Goal: Check status: Check status

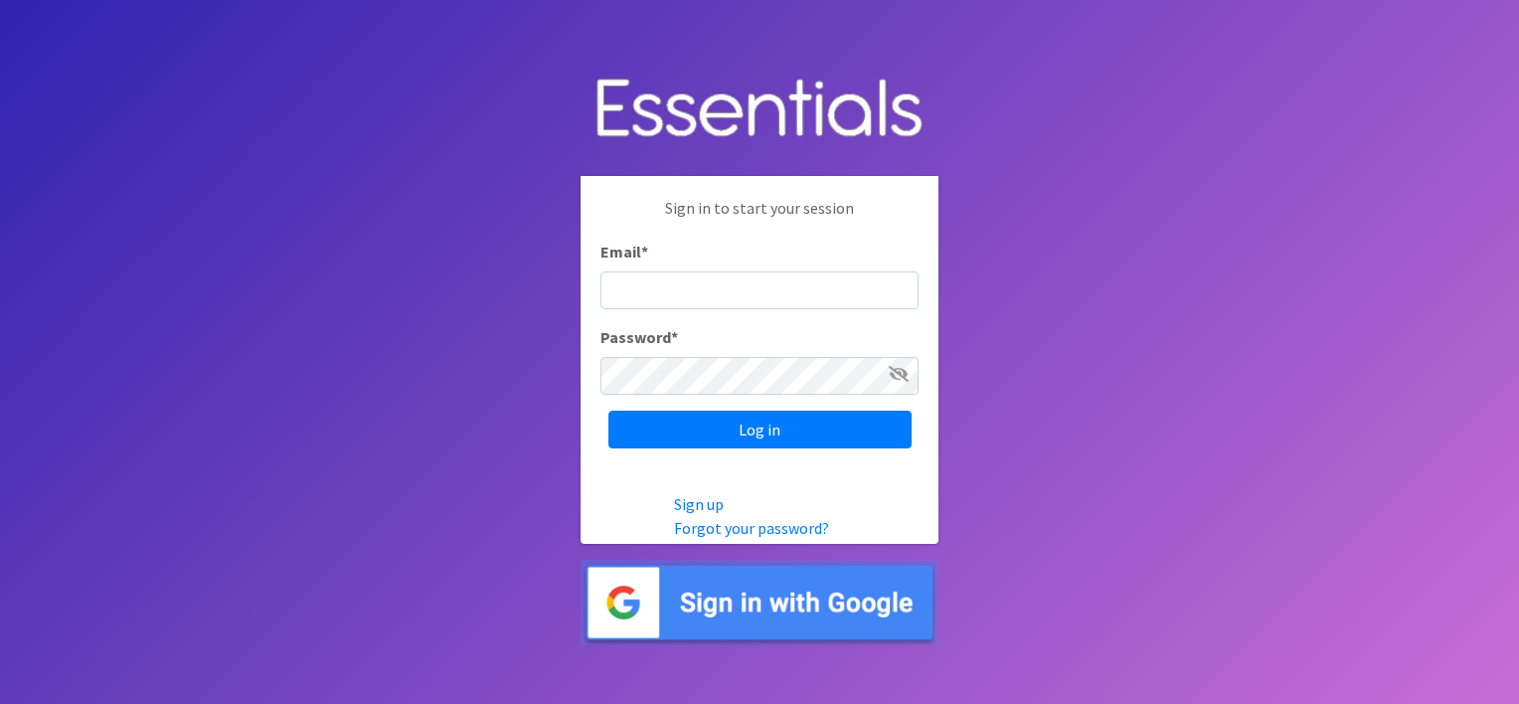
click at [668, 284] on input "Email *" at bounding box center [759, 290] width 318 height 38
type input "meghan@sound-cpa.com"
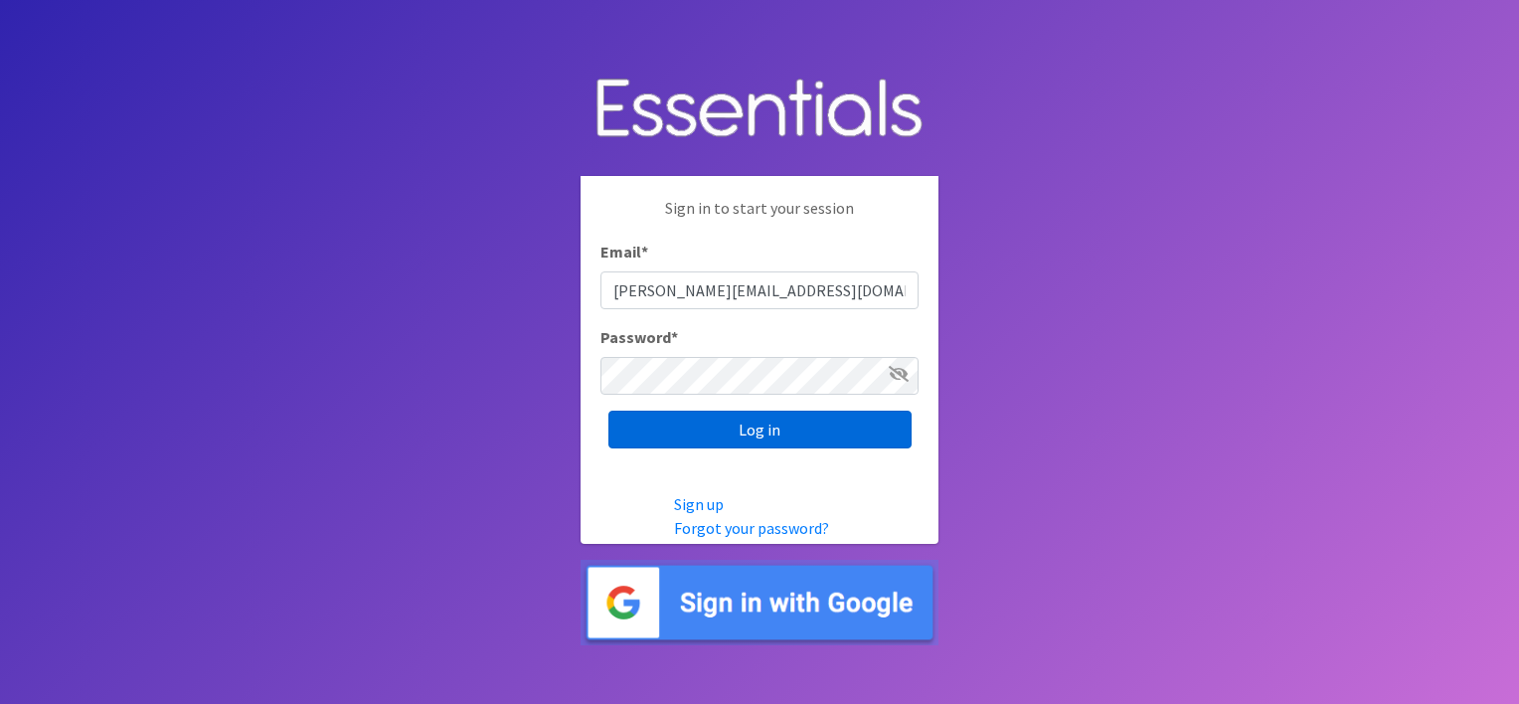
click at [720, 440] on input "Log in" at bounding box center [759, 430] width 303 height 38
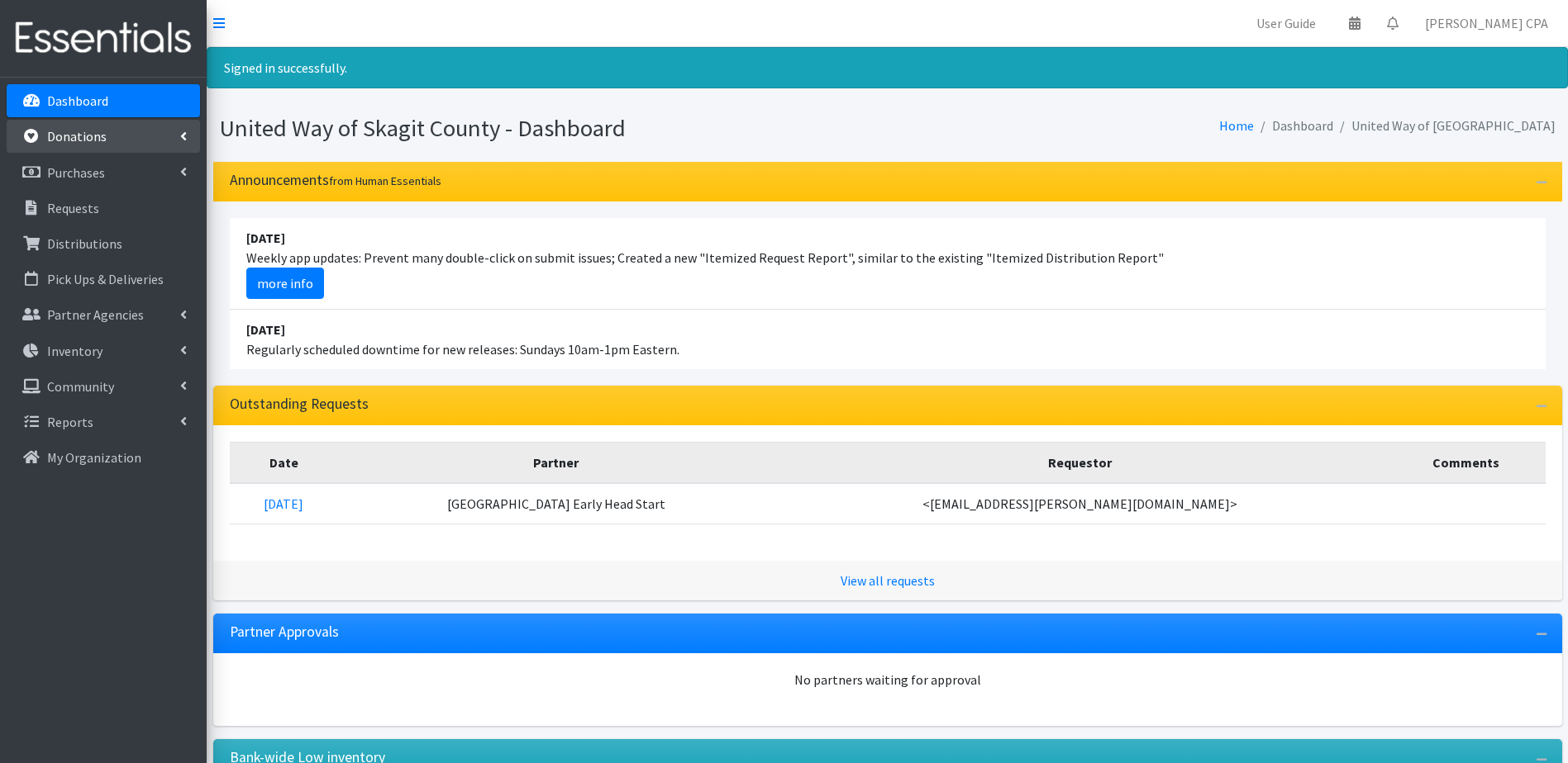
click at [68, 135] on p "Donations" at bounding box center [77, 136] width 60 height 17
click at [118, 179] on link "All Donations" at bounding box center [103, 173] width 194 height 33
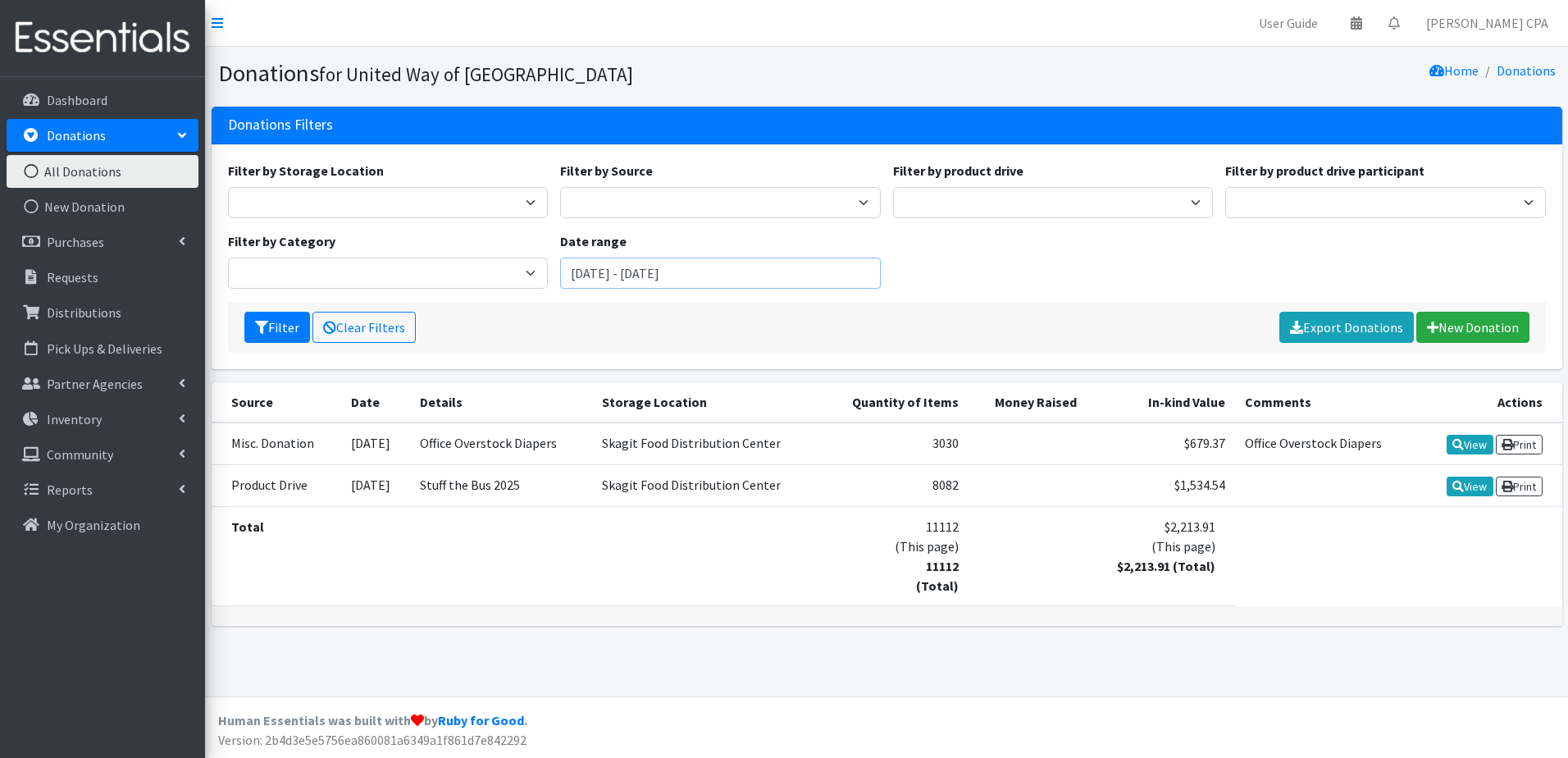
click at [625, 265] on input "June 26, 2025 - September 26, 2025" at bounding box center [720, 273] width 321 height 31
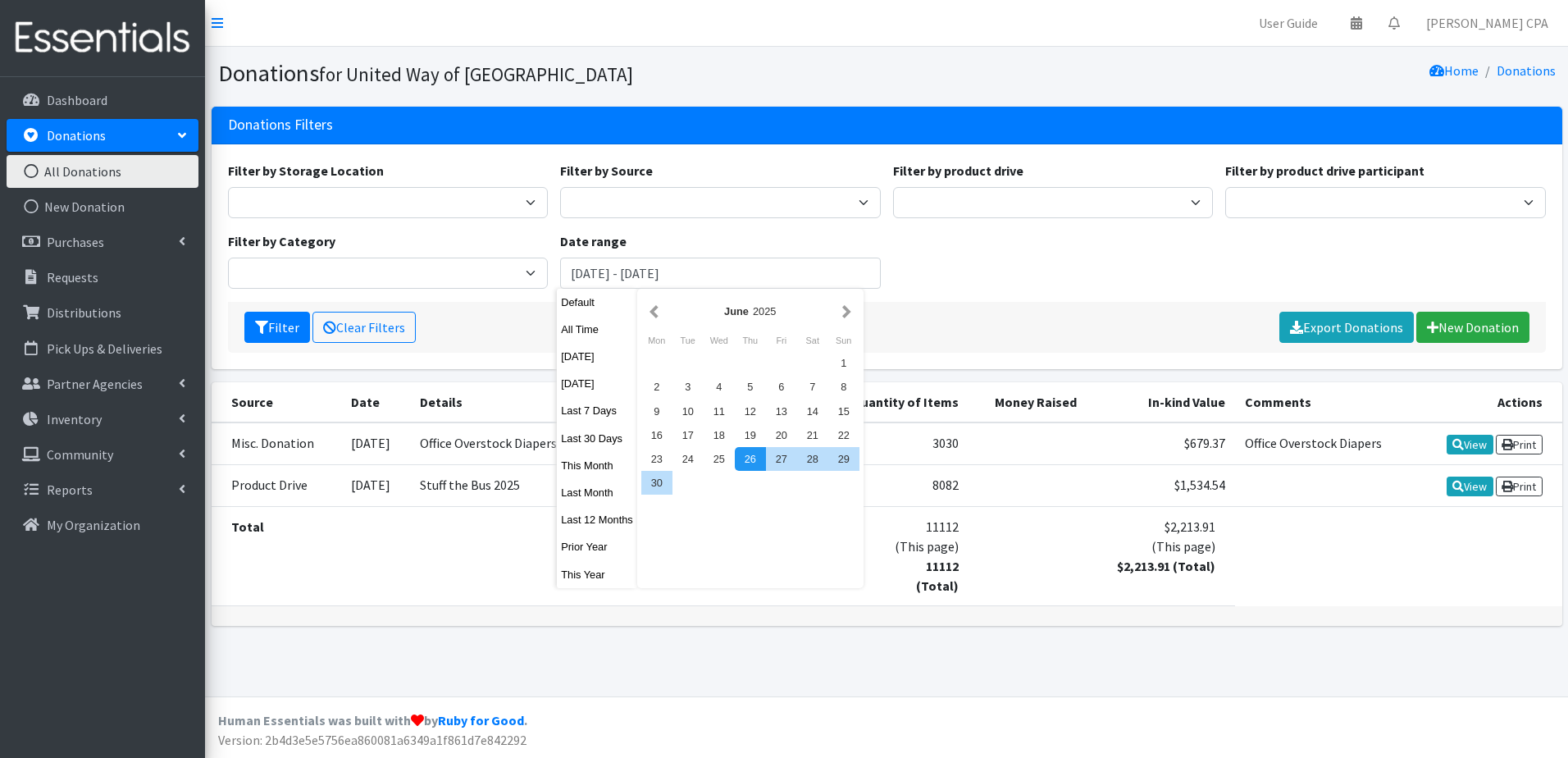
click at [503, 327] on div "Filter Clear Filters Export Donations New Donation" at bounding box center [886, 328] width 1318 height 51
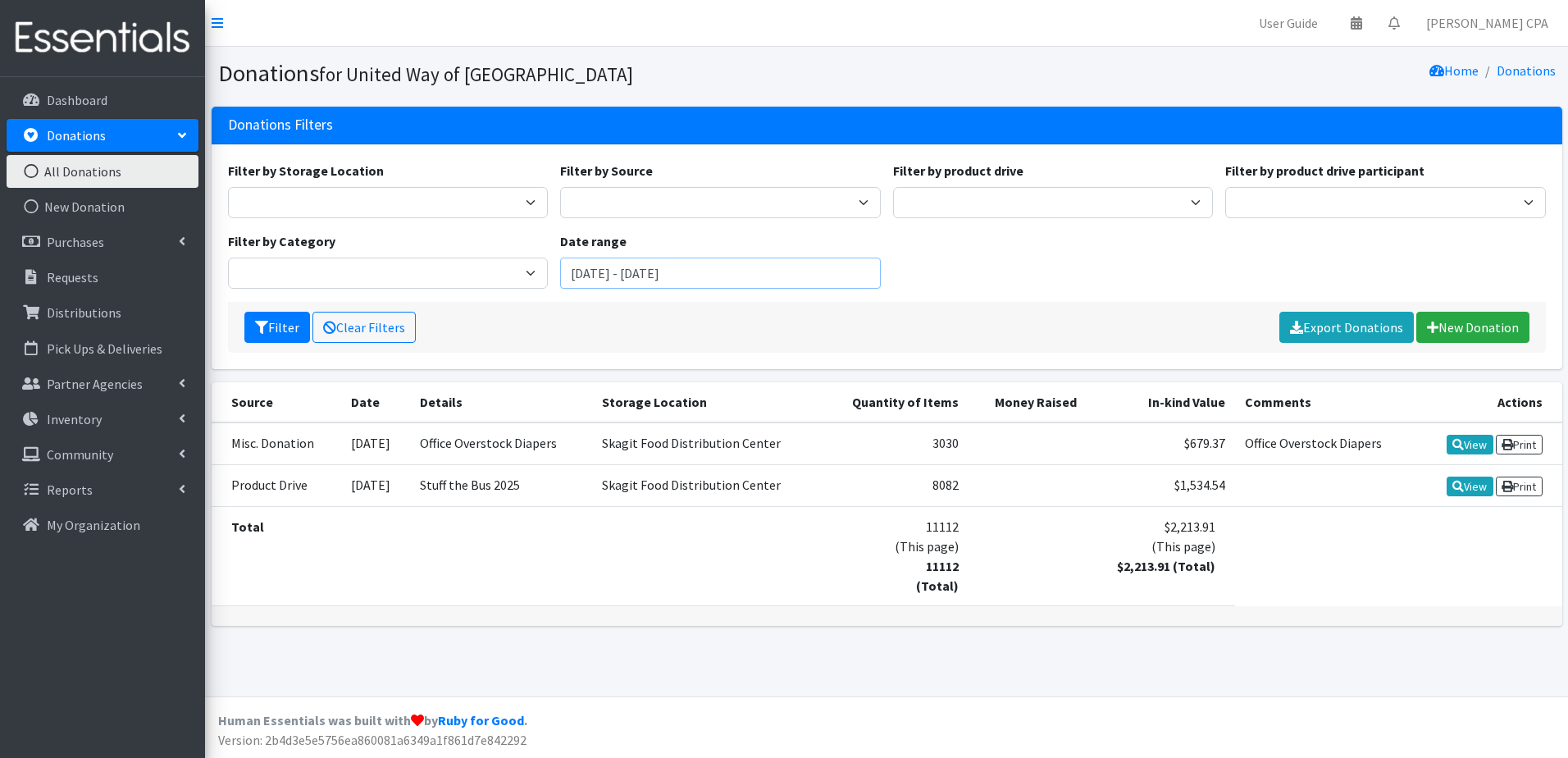
drag, startPoint x: 572, startPoint y: 277, endPoint x: 782, endPoint y: 266, distance: 210.3
click at [782, 266] on input "June 26, 2025 - September 26, 2025" at bounding box center [720, 273] width 321 height 31
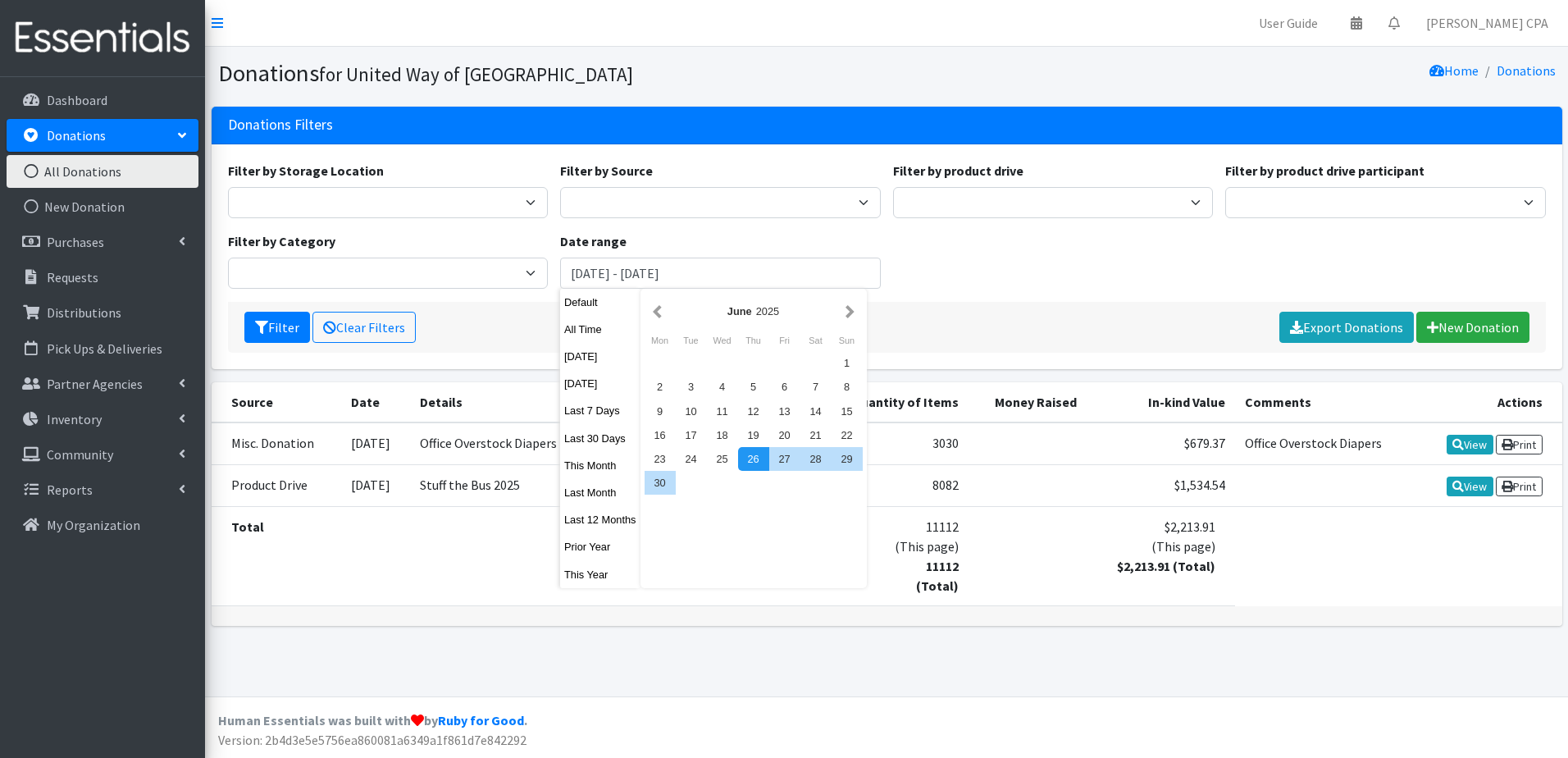
click at [440, 528] on td at bounding box center [501, 556] width 182 height 99
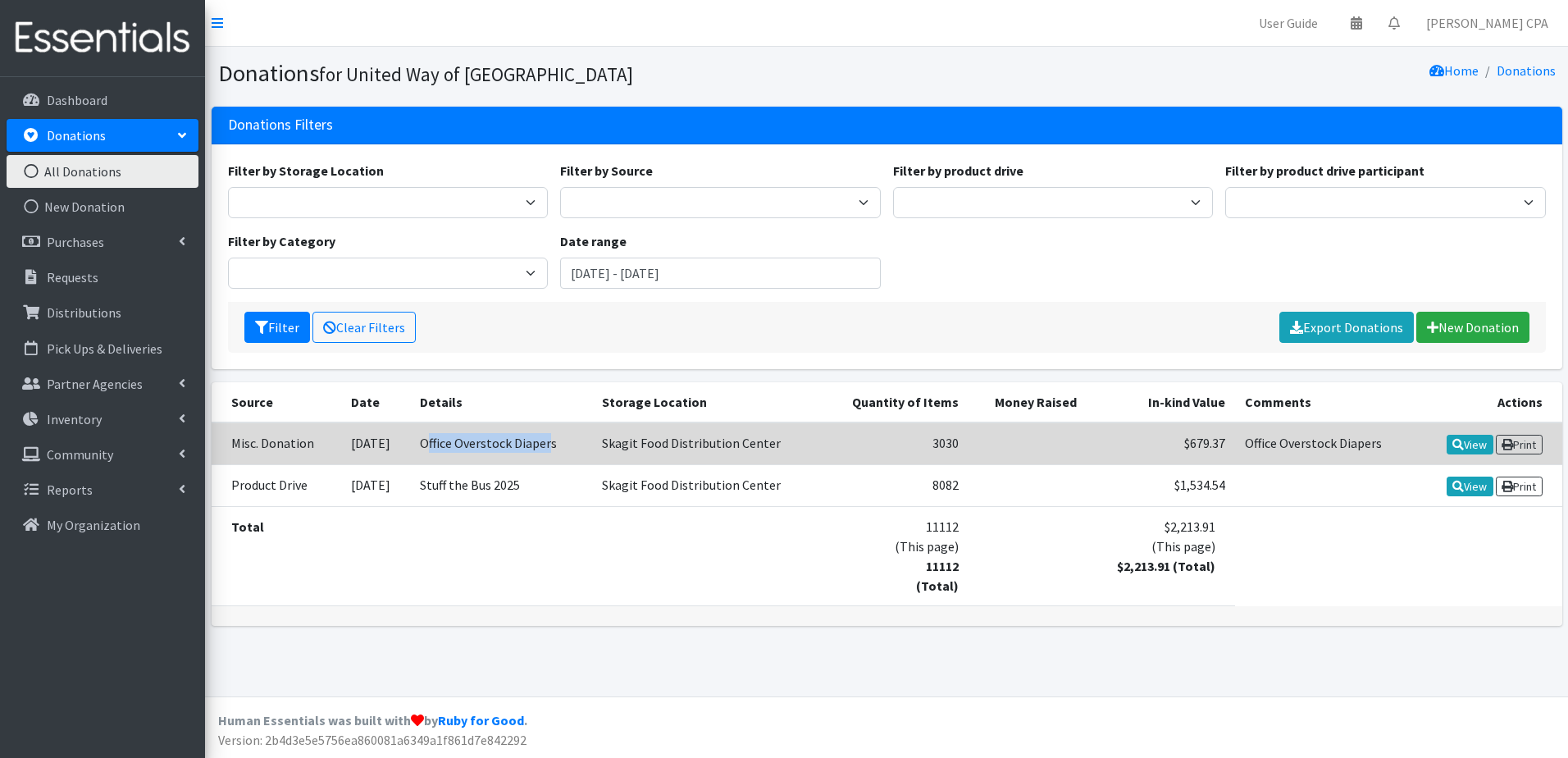
drag, startPoint x: 448, startPoint y: 444, endPoint x: 569, endPoint y: 447, distance: 121.0
click at [569, 447] on td "Office Overstock Diapers" at bounding box center [501, 444] width 182 height 43
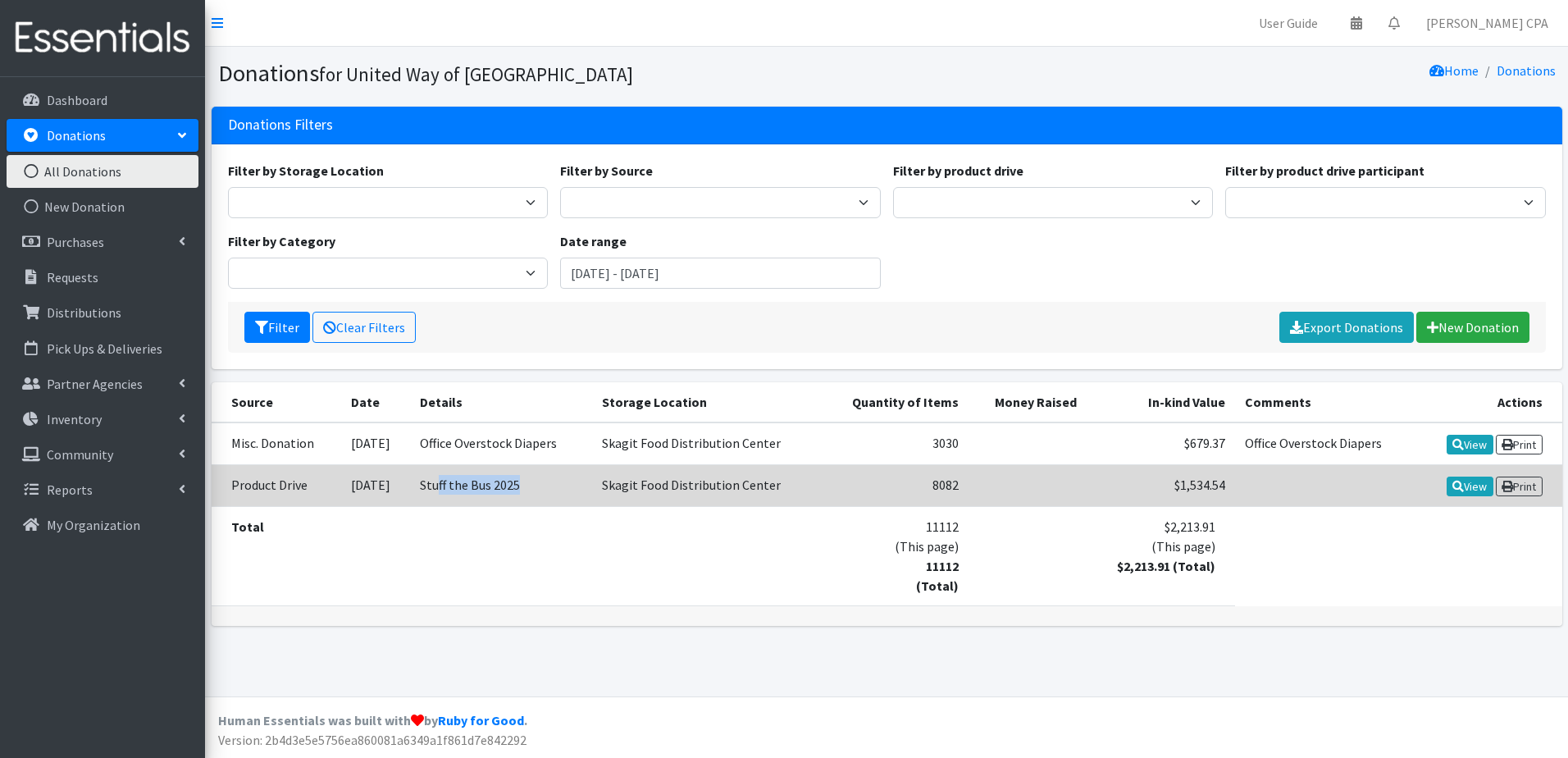
drag, startPoint x: 569, startPoint y: 447, endPoint x: 601, endPoint y: 487, distance: 51.2
click at [593, 487] on td "Stuff the Bus 2025" at bounding box center [501, 486] width 182 height 42
drag, startPoint x: 1456, startPoint y: 487, endPoint x: 1443, endPoint y: 482, distance: 13.9
click at [1456, 487] on icon at bounding box center [1458, 486] width 12 height 12
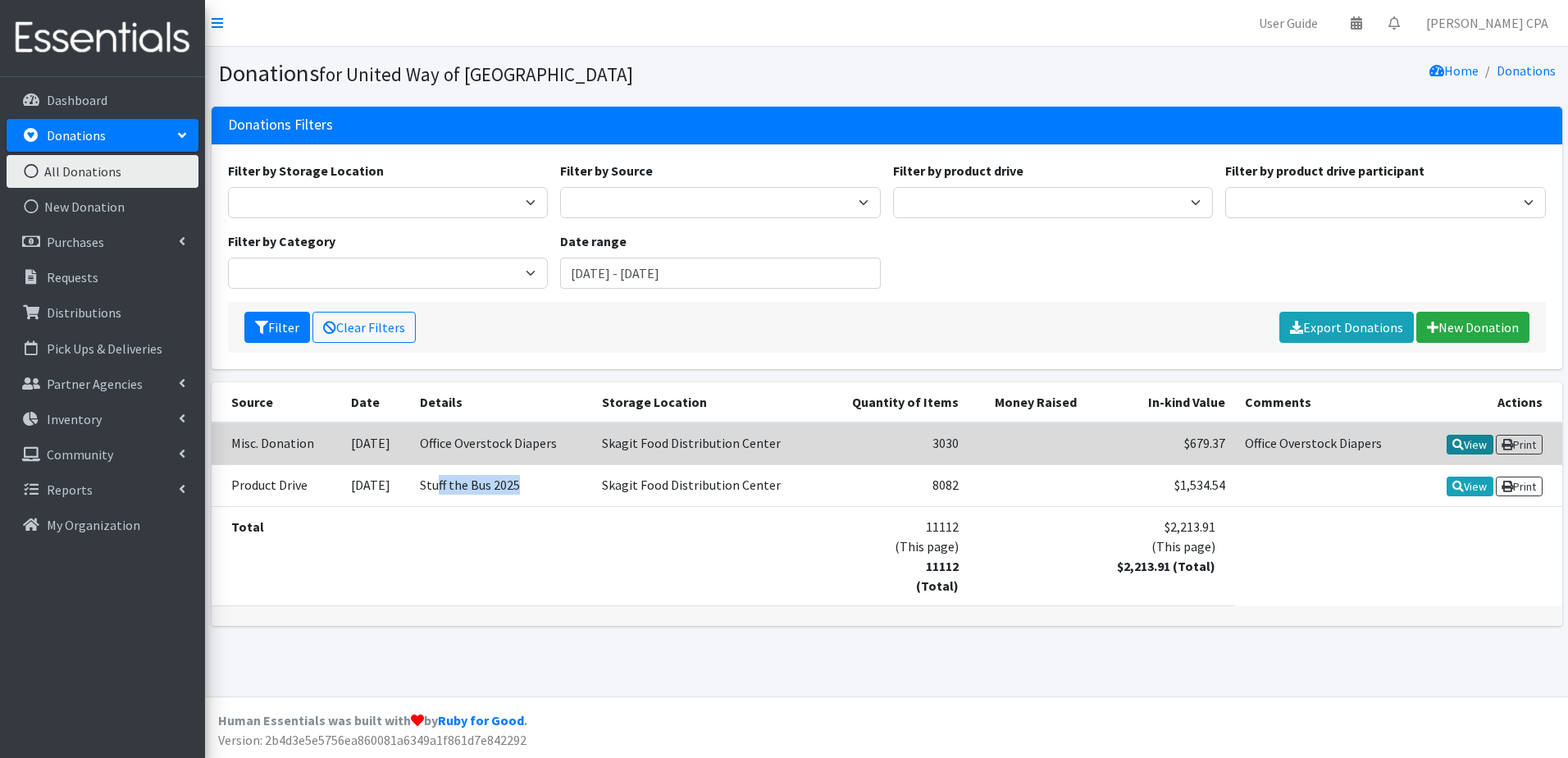
click at [1469, 438] on link "View" at bounding box center [1470, 445] width 47 height 20
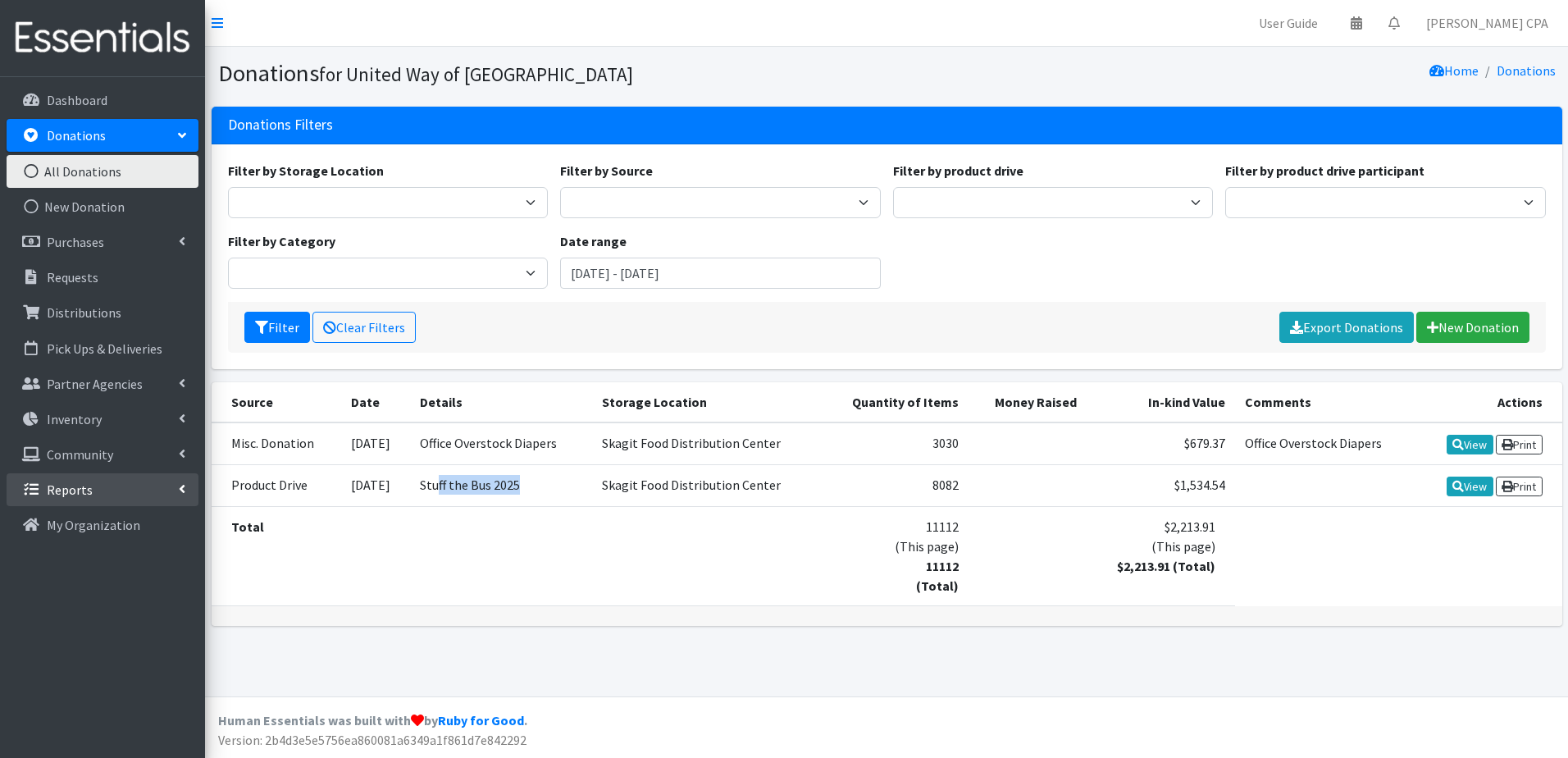
click at [105, 491] on link "Reports" at bounding box center [102, 490] width 192 height 33
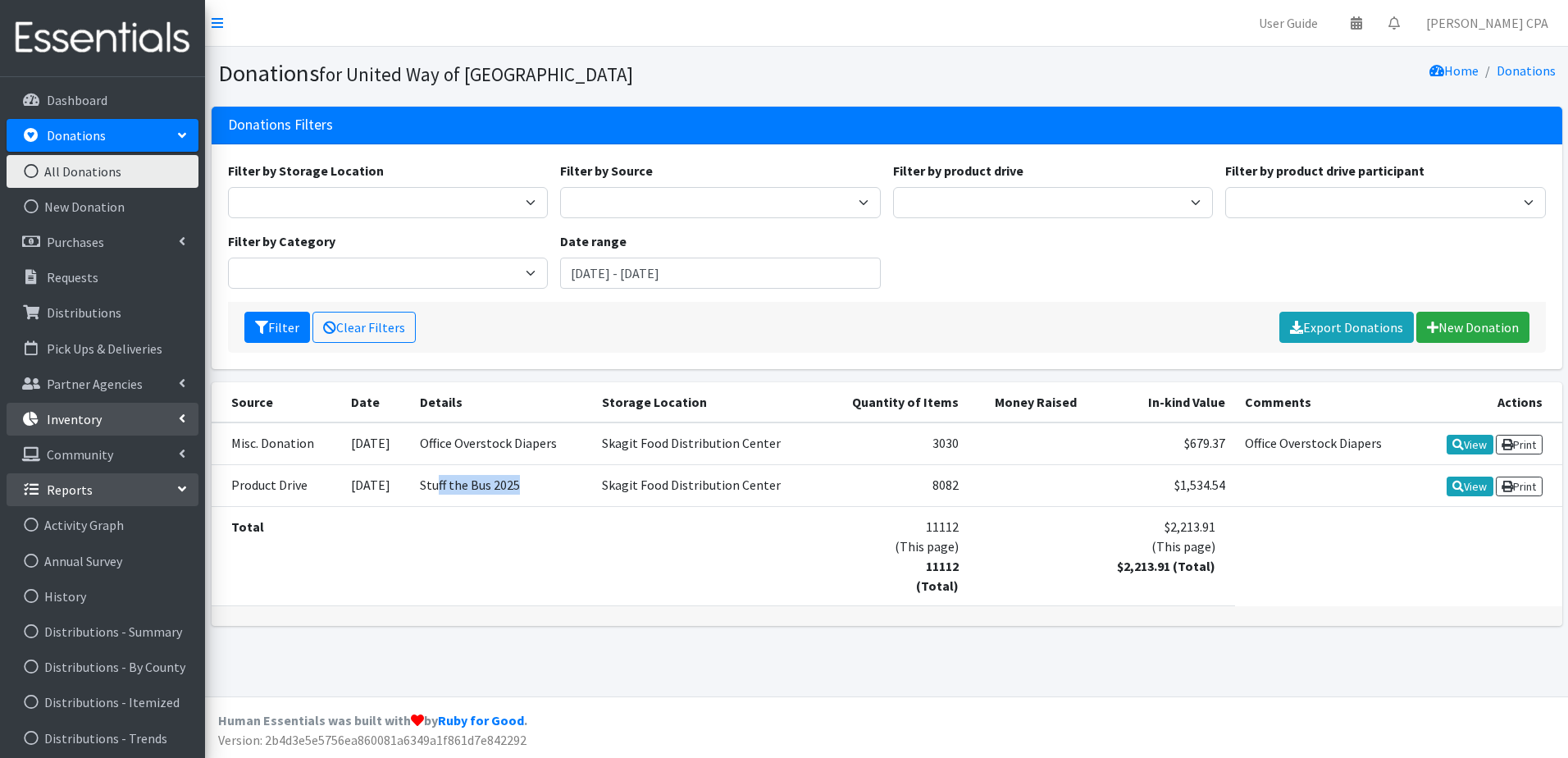
click at [119, 423] on link "Inventory" at bounding box center [102, 419] width 192 height 33
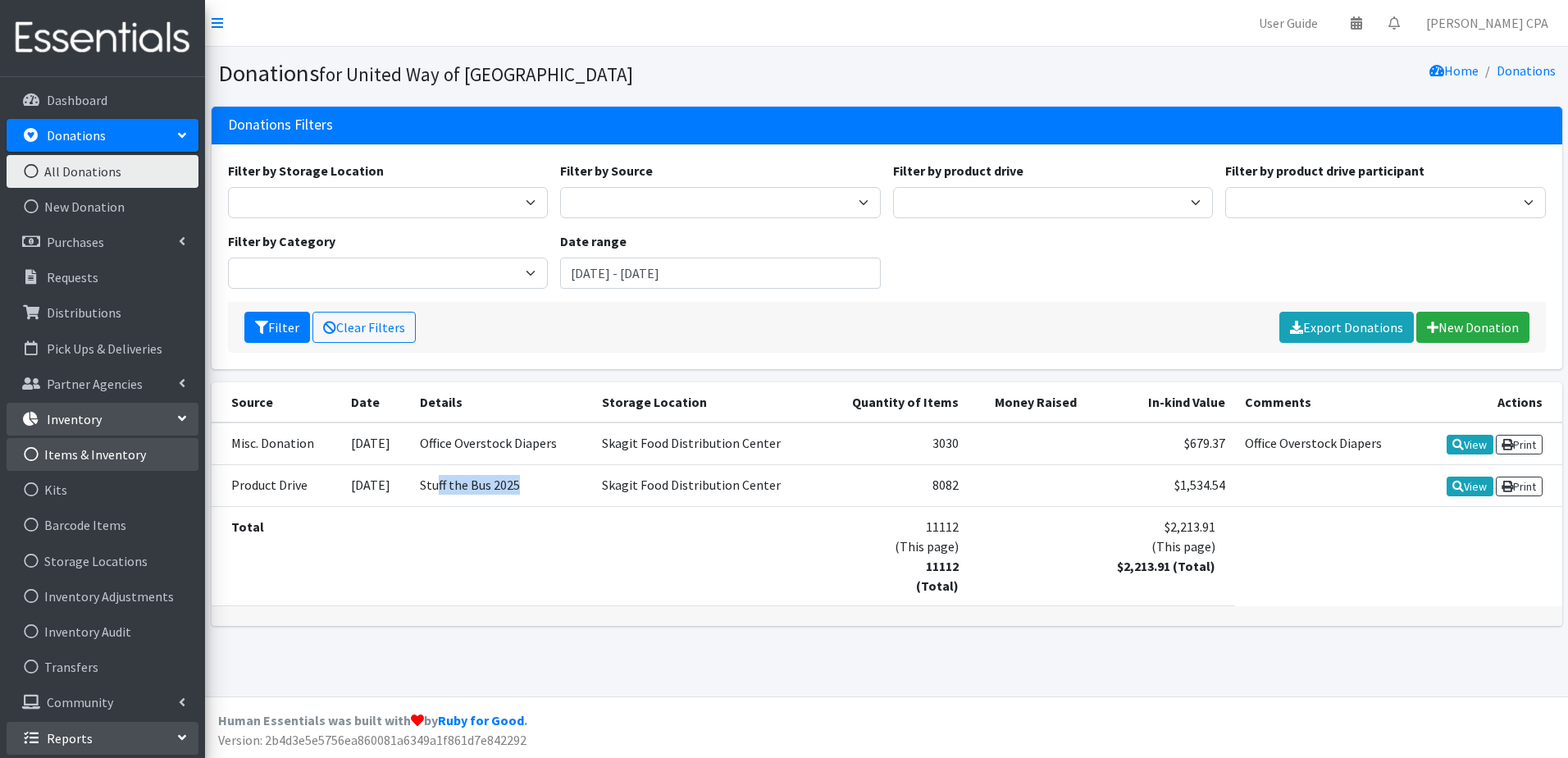
click at [97, 451] on link "Items & Inventory" at bounding box center [102, 455] width 192 height 33
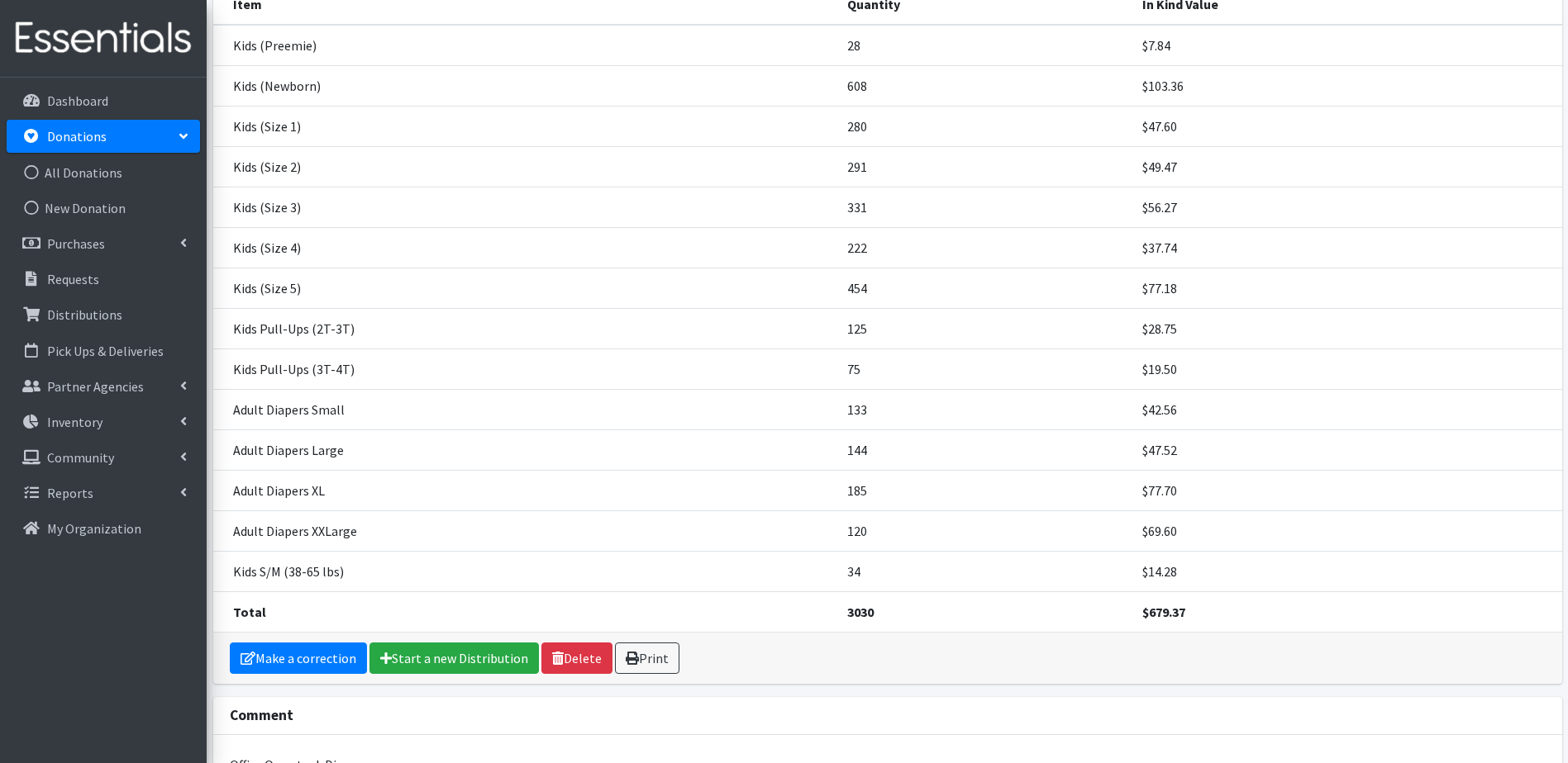
scroll to position [248, 0]
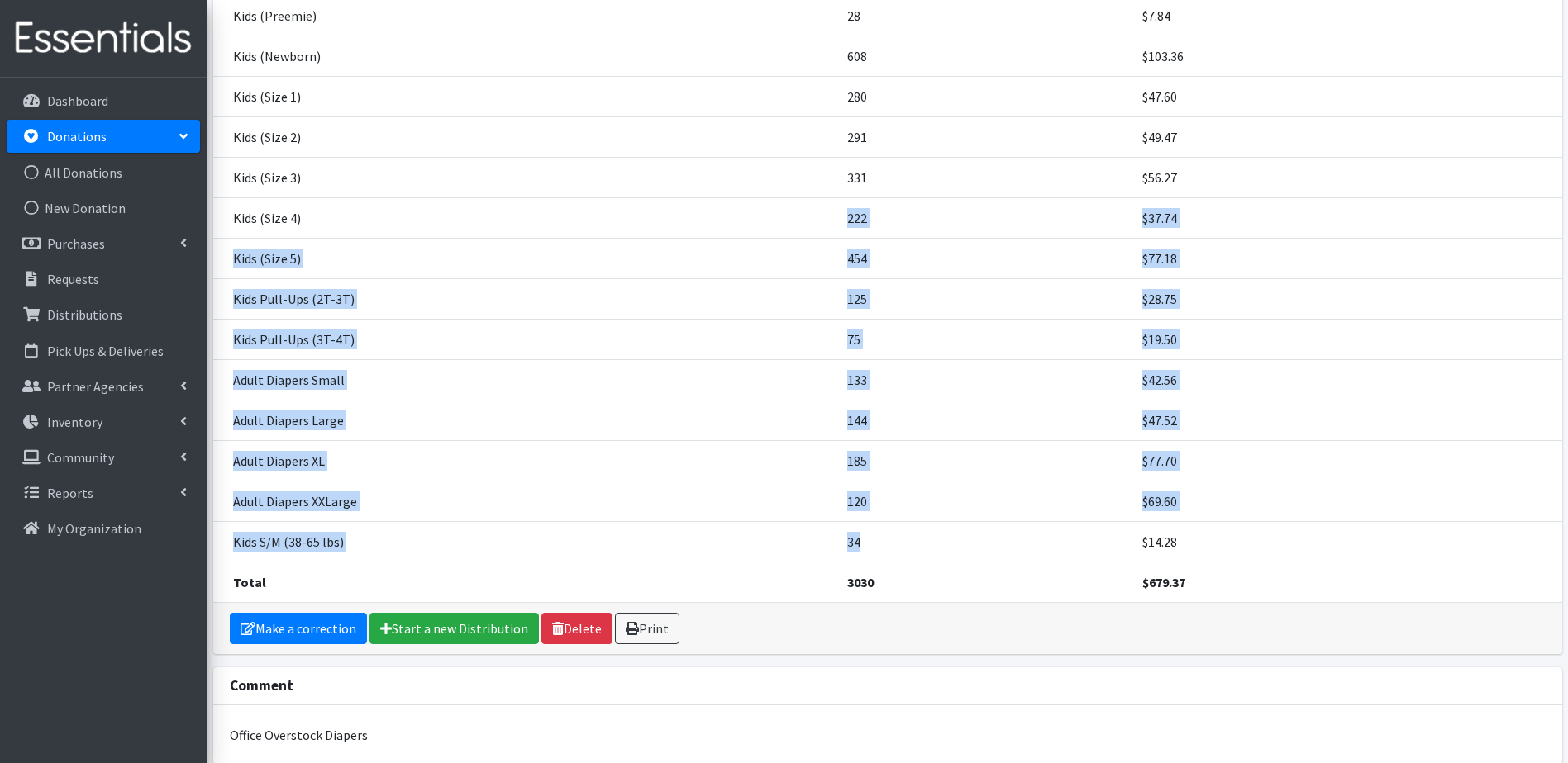
drag, startPoint x: 868, startPoint y: 546, endPoint x: 801, endPoint y: 225, distance: 327.9
click at [801, 225] on tbody "Kids (Preemie) 28 $7.84 Kids (Newborn) 608 $103.36 Kids (Size 1) 280 $47.60 Kid…" at bounding box center [887, 299] width 1349 height 608
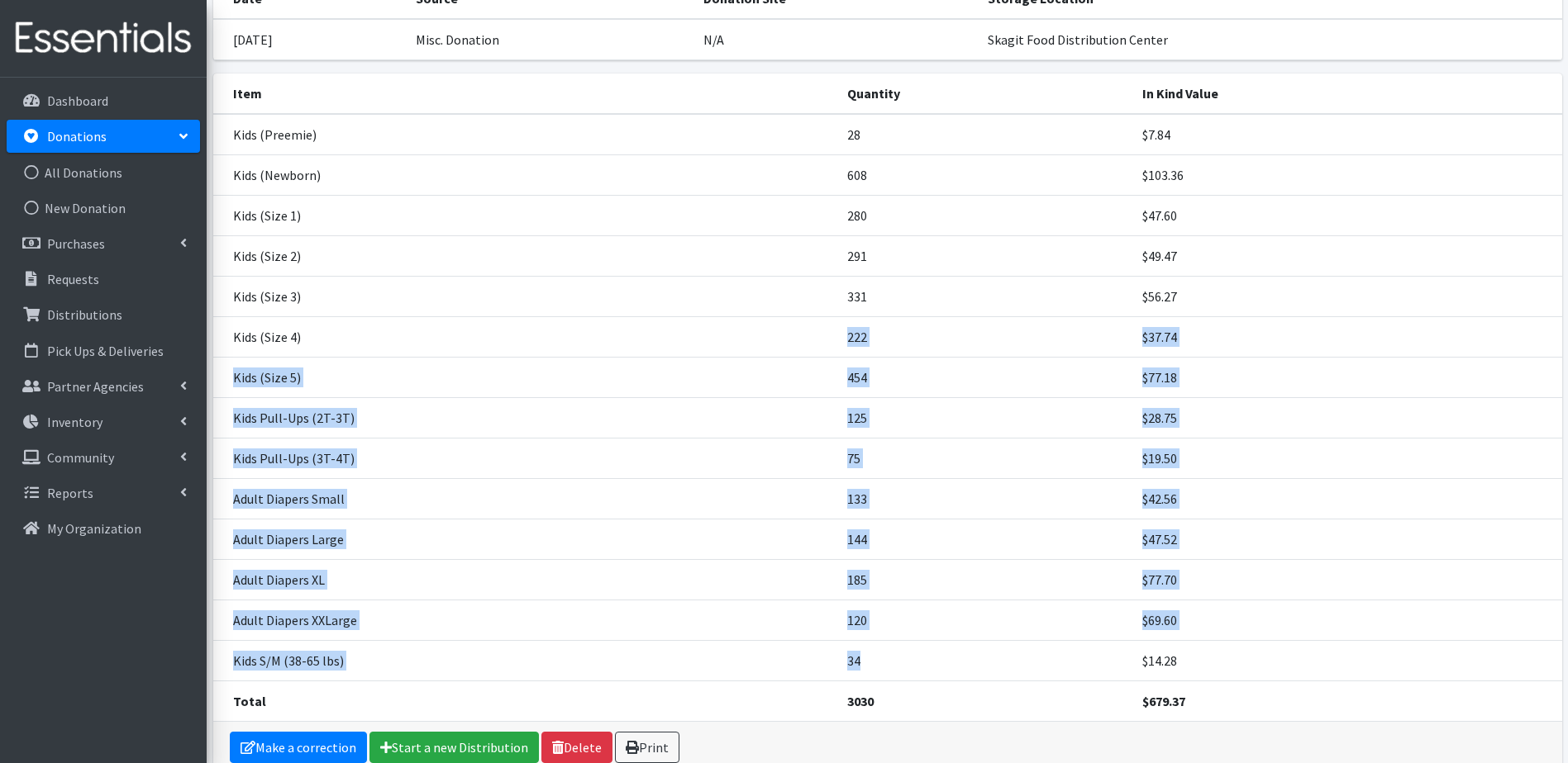
scroll to position [0, 0]
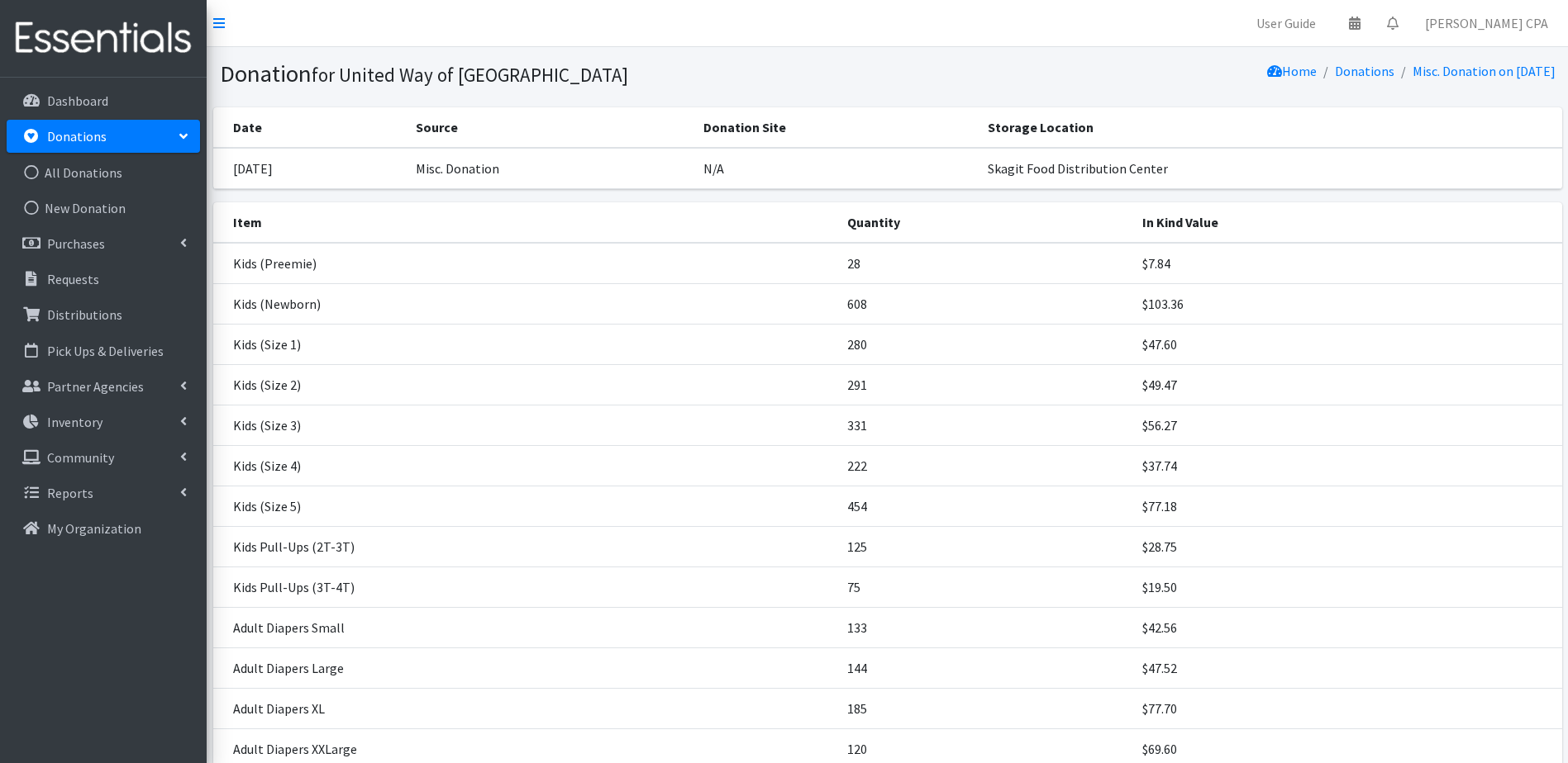
click at [989, 339] on td "280" at bounding box center [984, 344] width 295 height 41
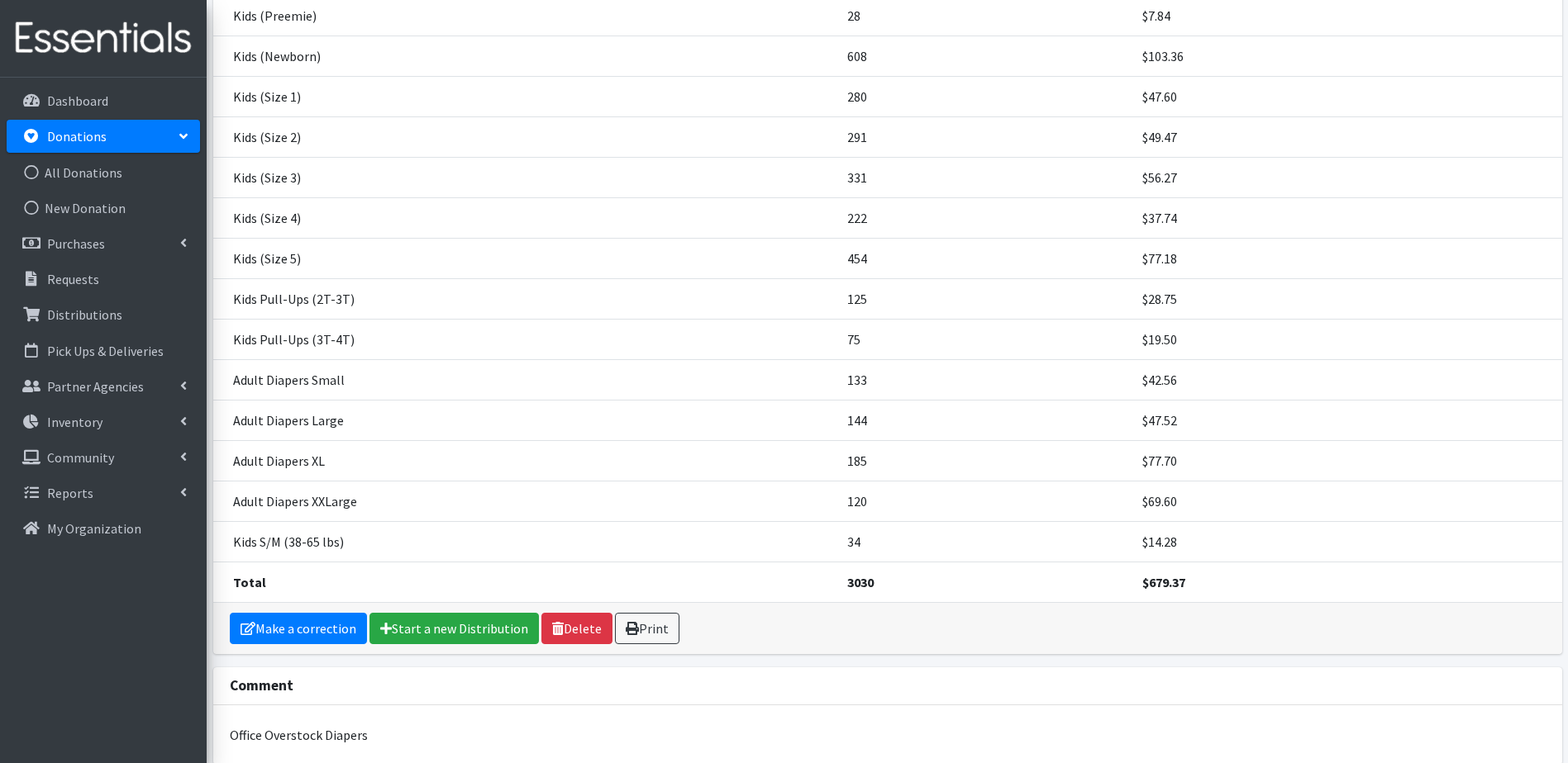
scroll to position [165, 0]
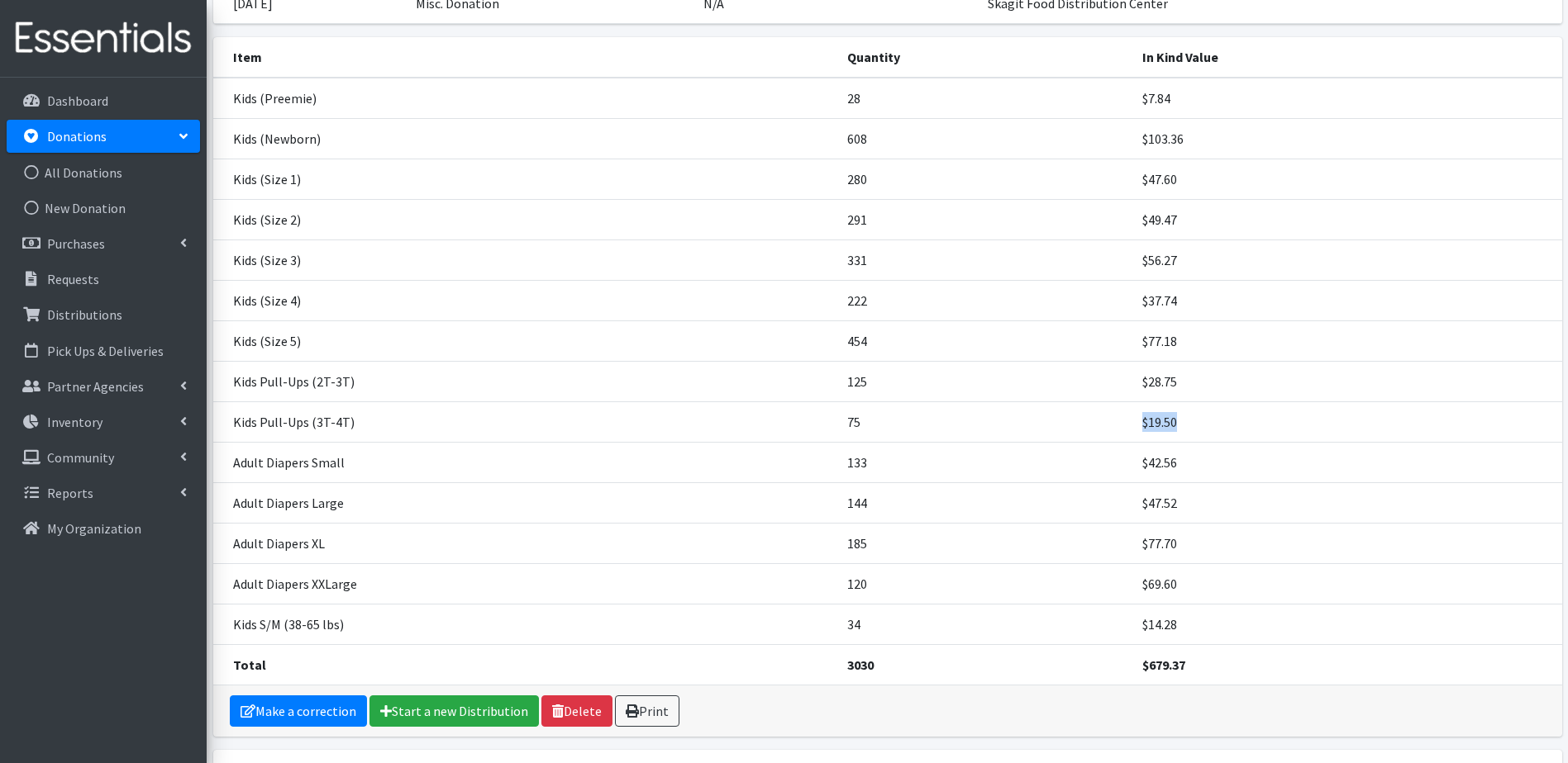
drag, startPoint x: 1132, startPoint y: 416, endPoint x: 1181, endPoint y: 427, distance: 50.2
click at [1181, 427] on td "$19.50" at bounding box center [1347, 421] width 430 height 41
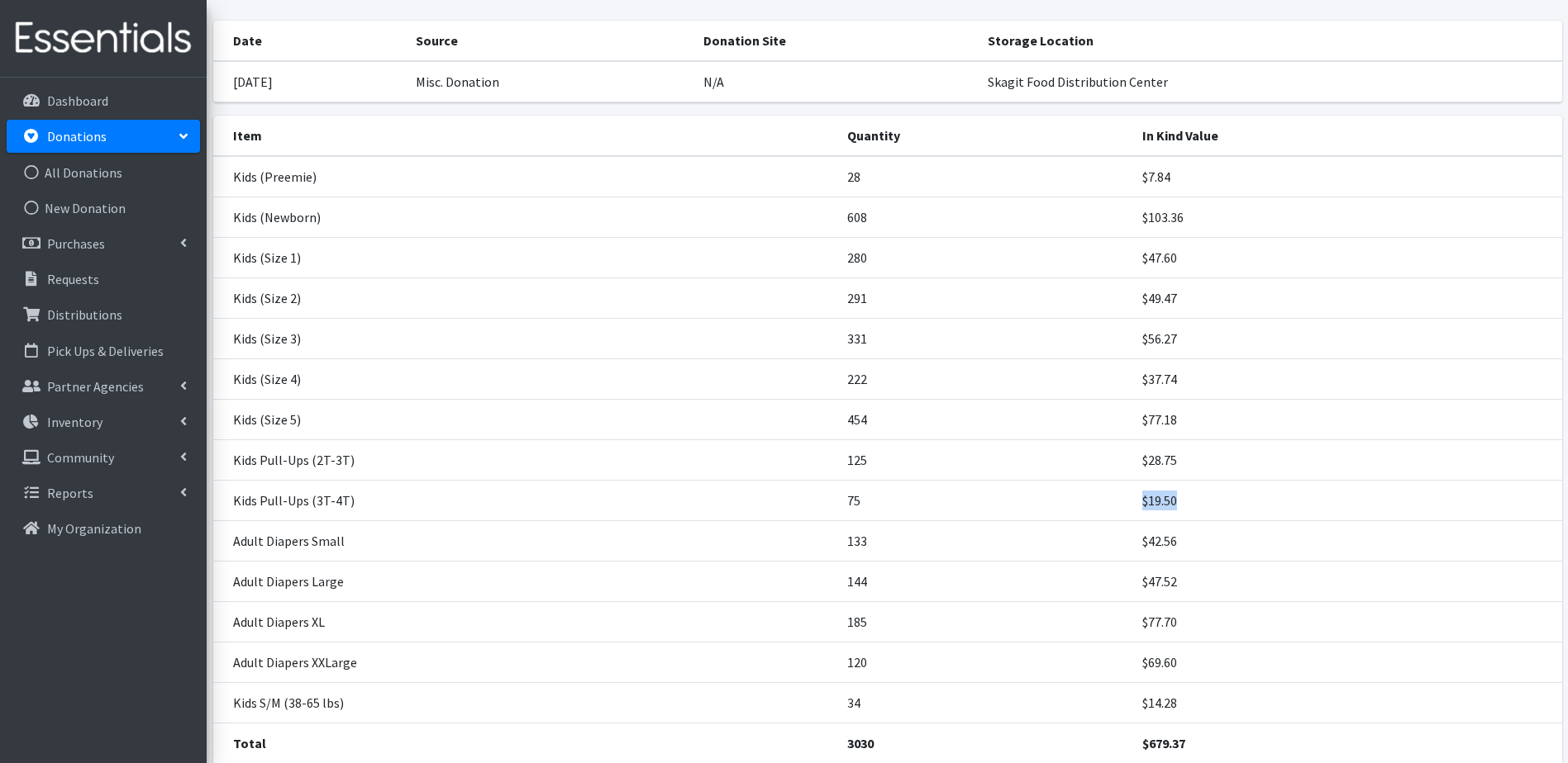
scroll to position [82, 0]
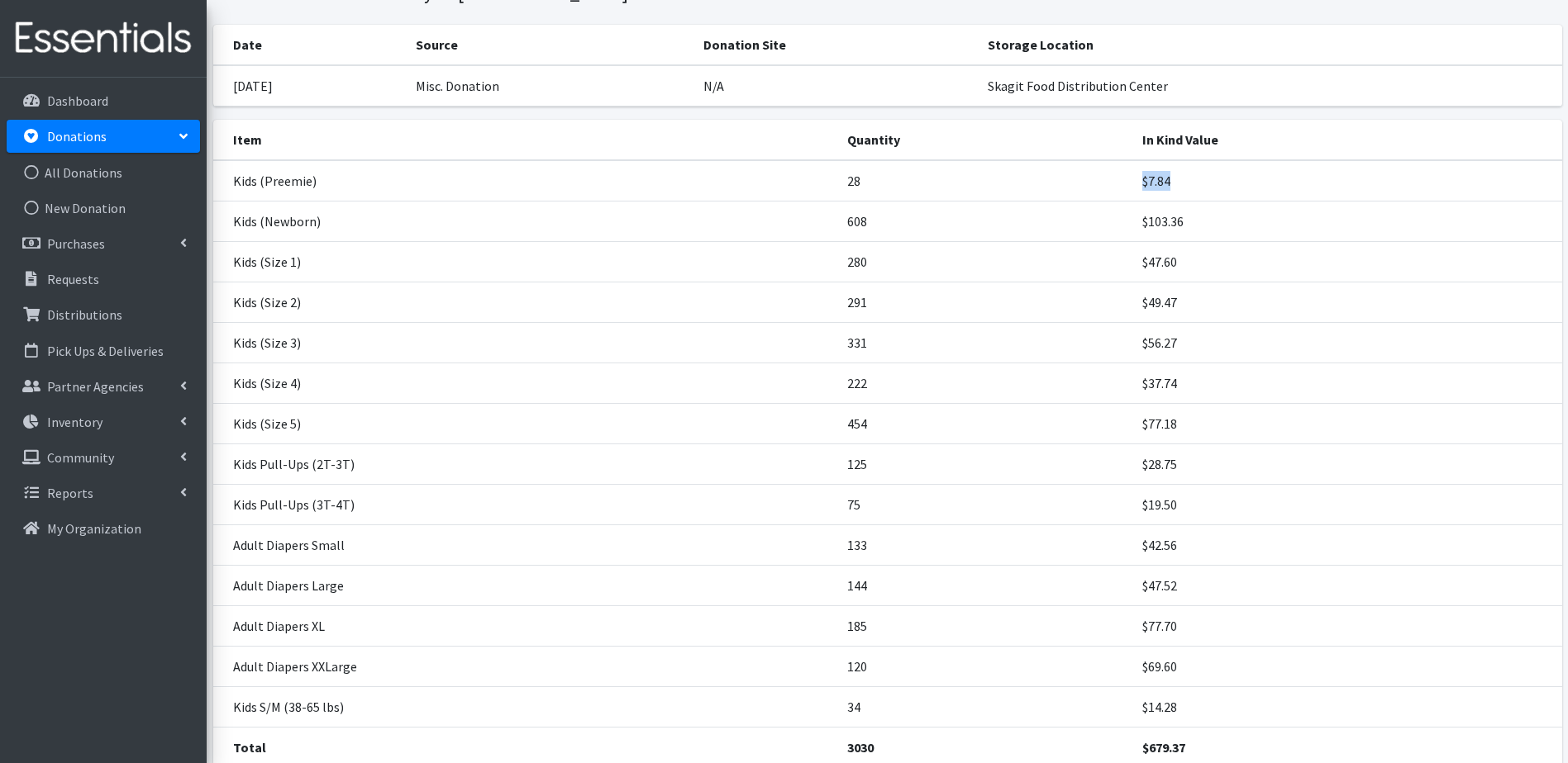
drag, startPoint x: 1137, startPoint y: 176, endPoint x: 1167, endPoint y: 184, distance: 31.0
click at [1167, 184] on td "$7.84" at bounding box center [1347, 181] width 430 height 42
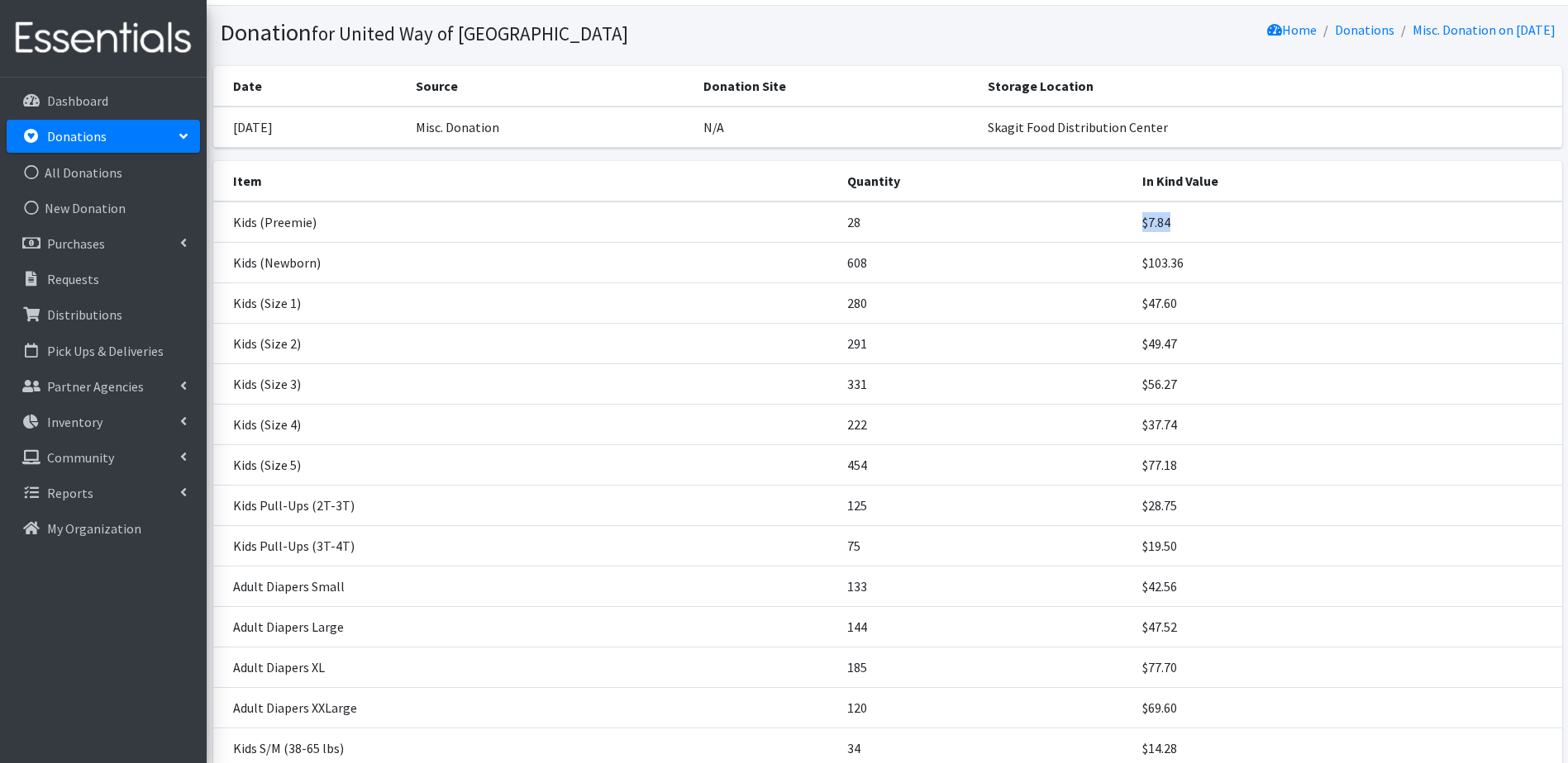
scroll to position [0, 0]
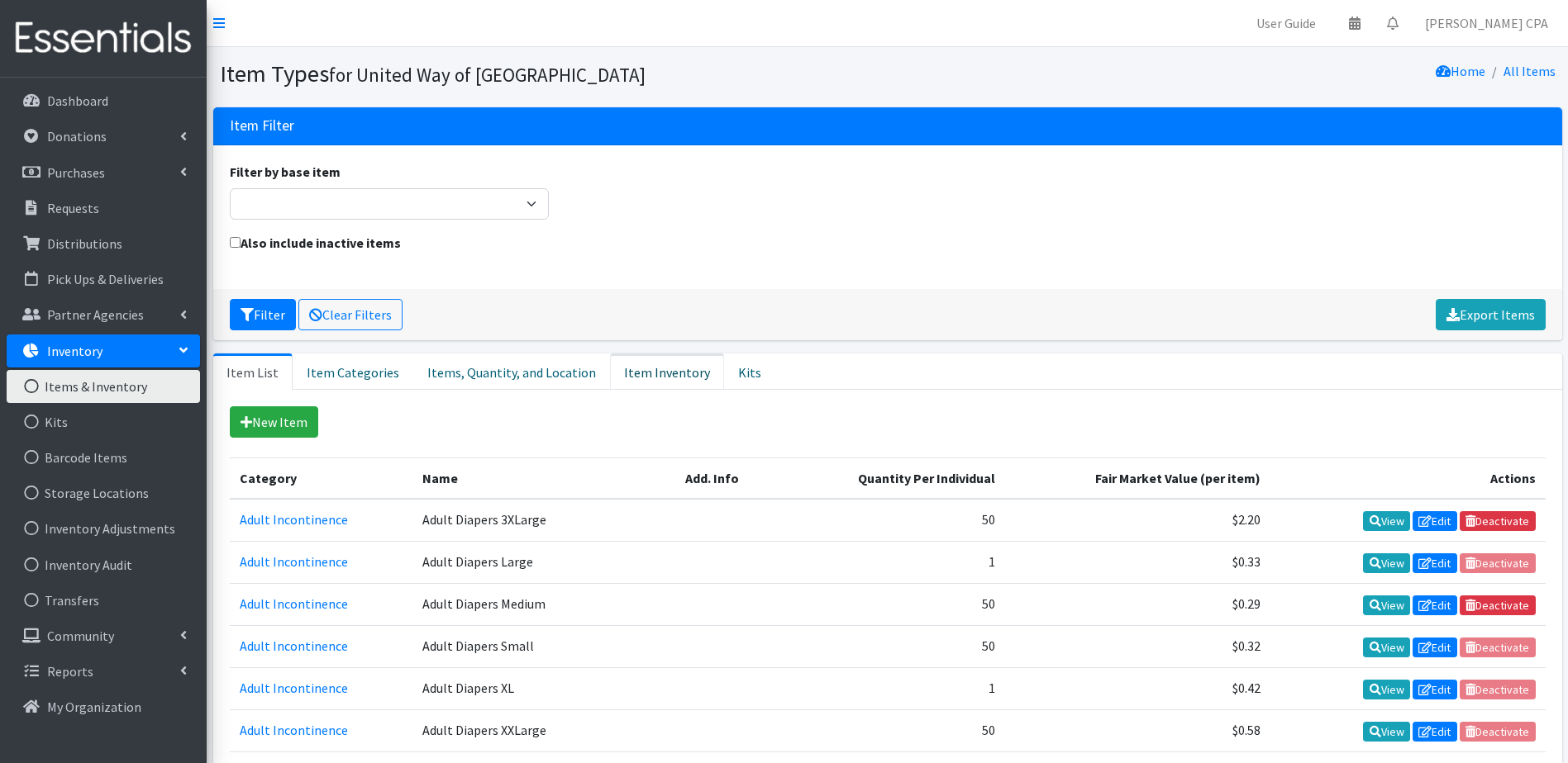
click at [648, 373] on link "Item Inventory" at bounding box center [667, 372] width 114 height 37
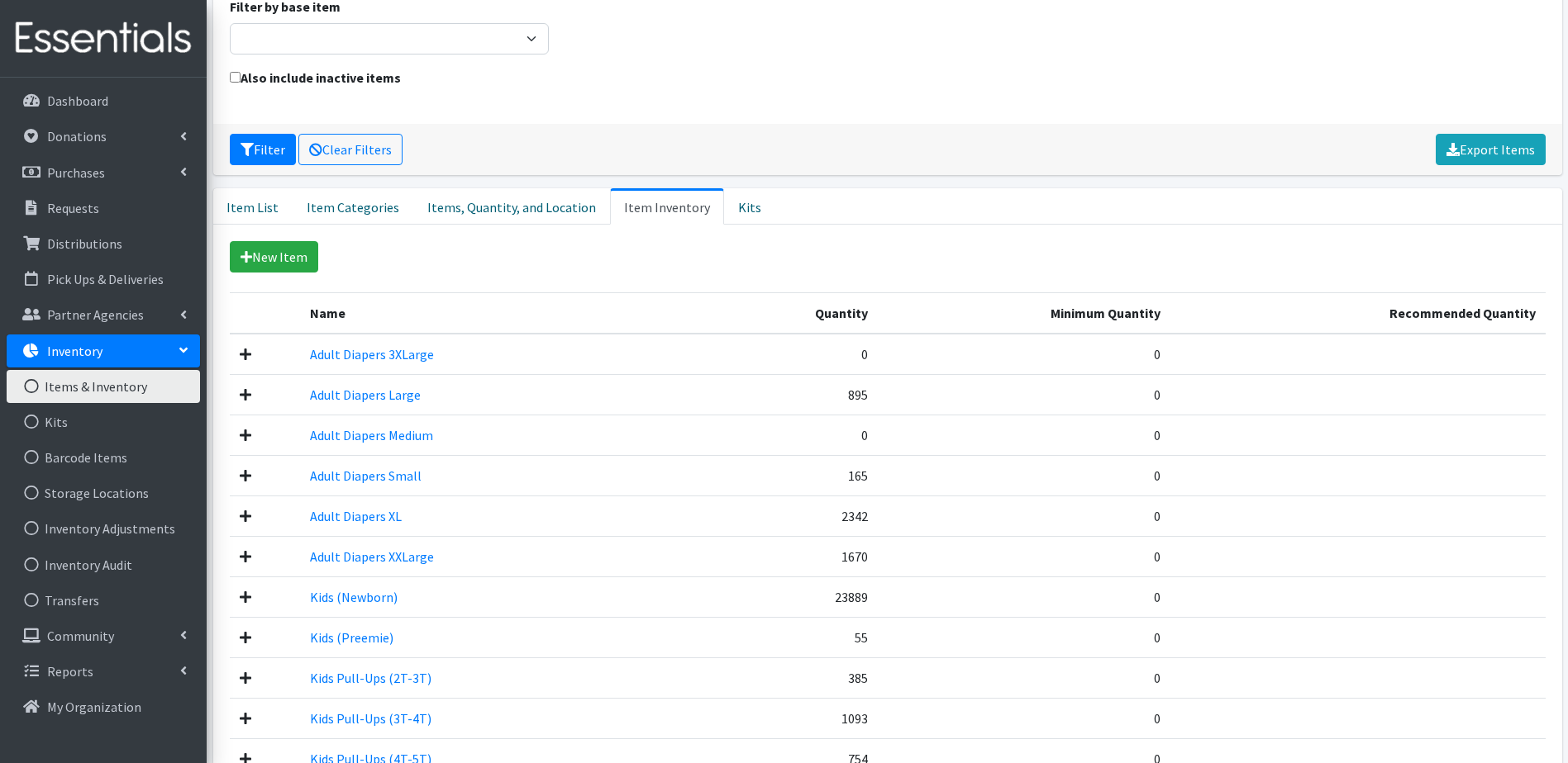
scroll to position [248, 0]
